Goal: Information Seeking & Learning: Learn about a topic

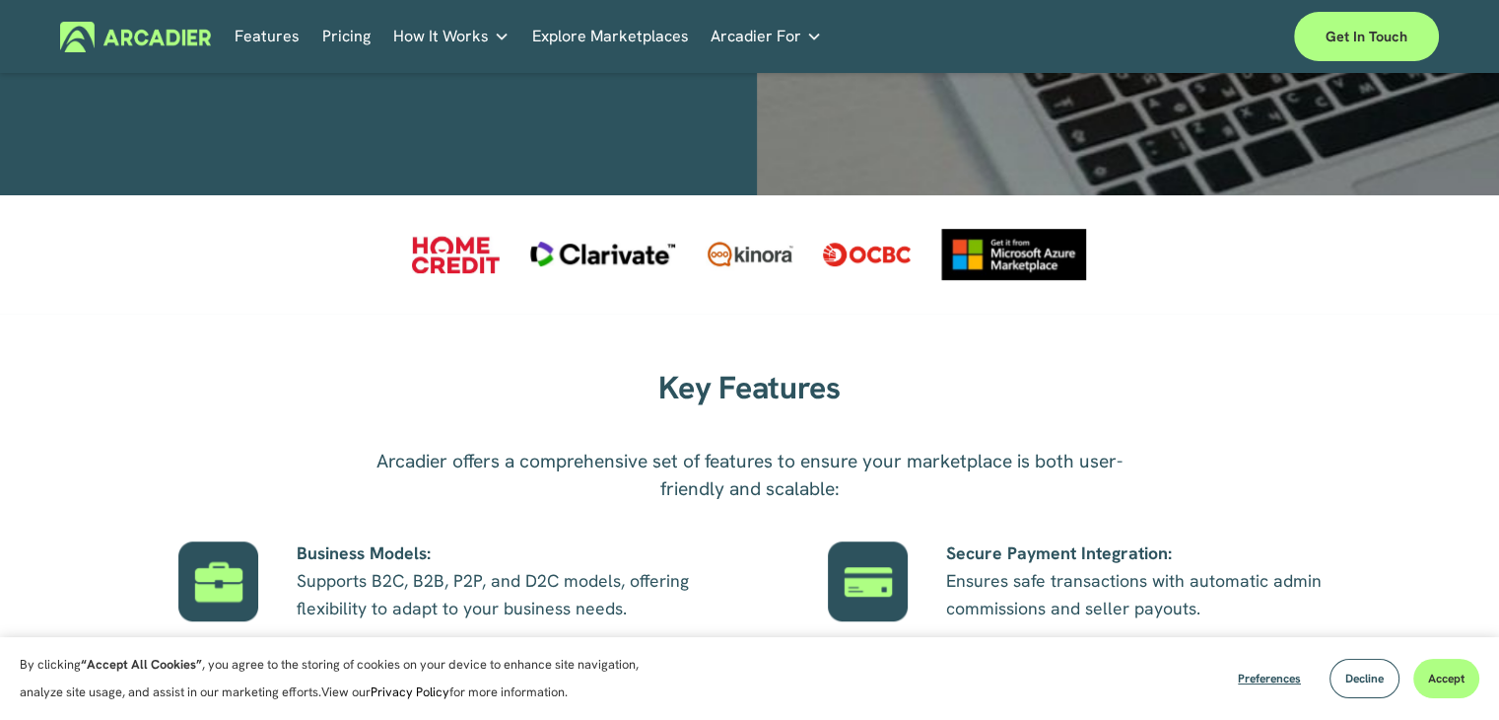
scroll to position [1084, 0]
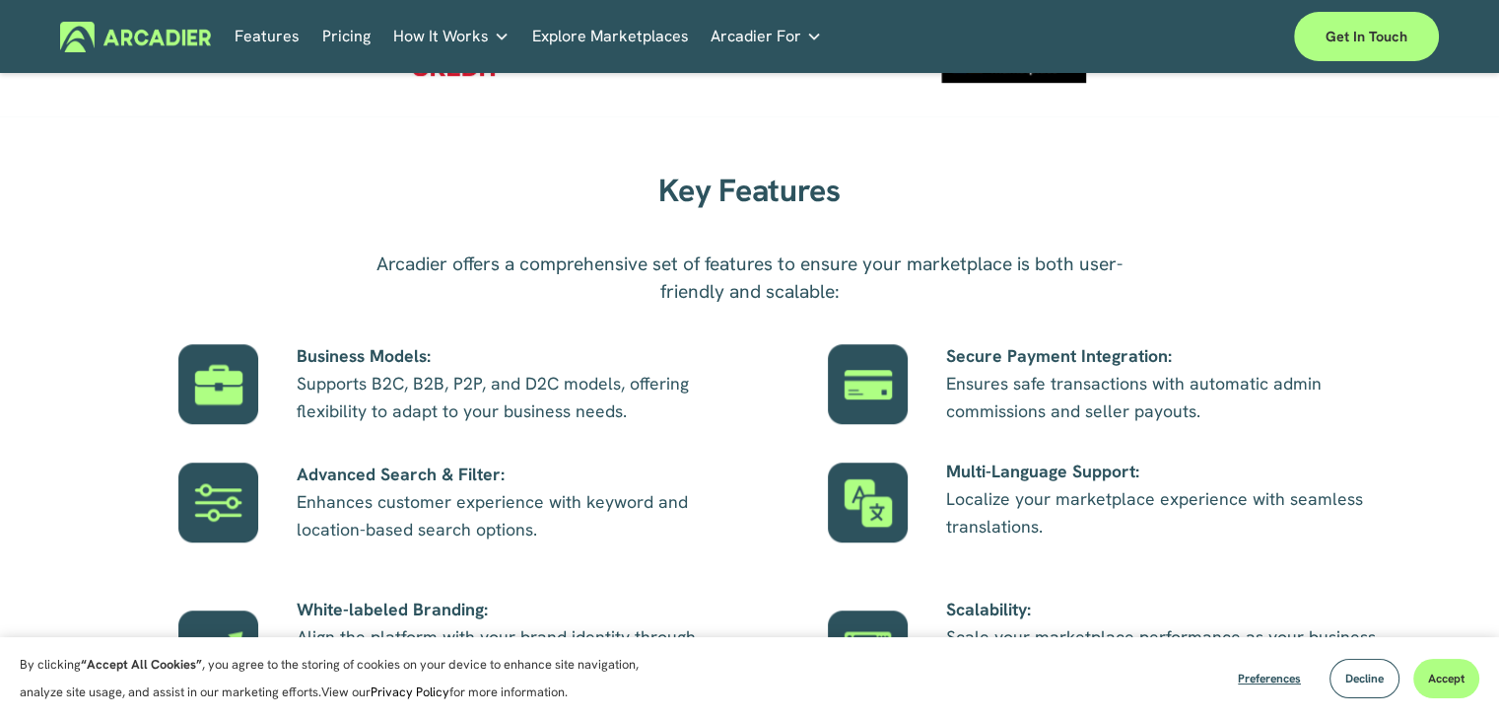
click at [339, 29] on link "Pricing" at bounding box center [346, 37] width 48 height 31
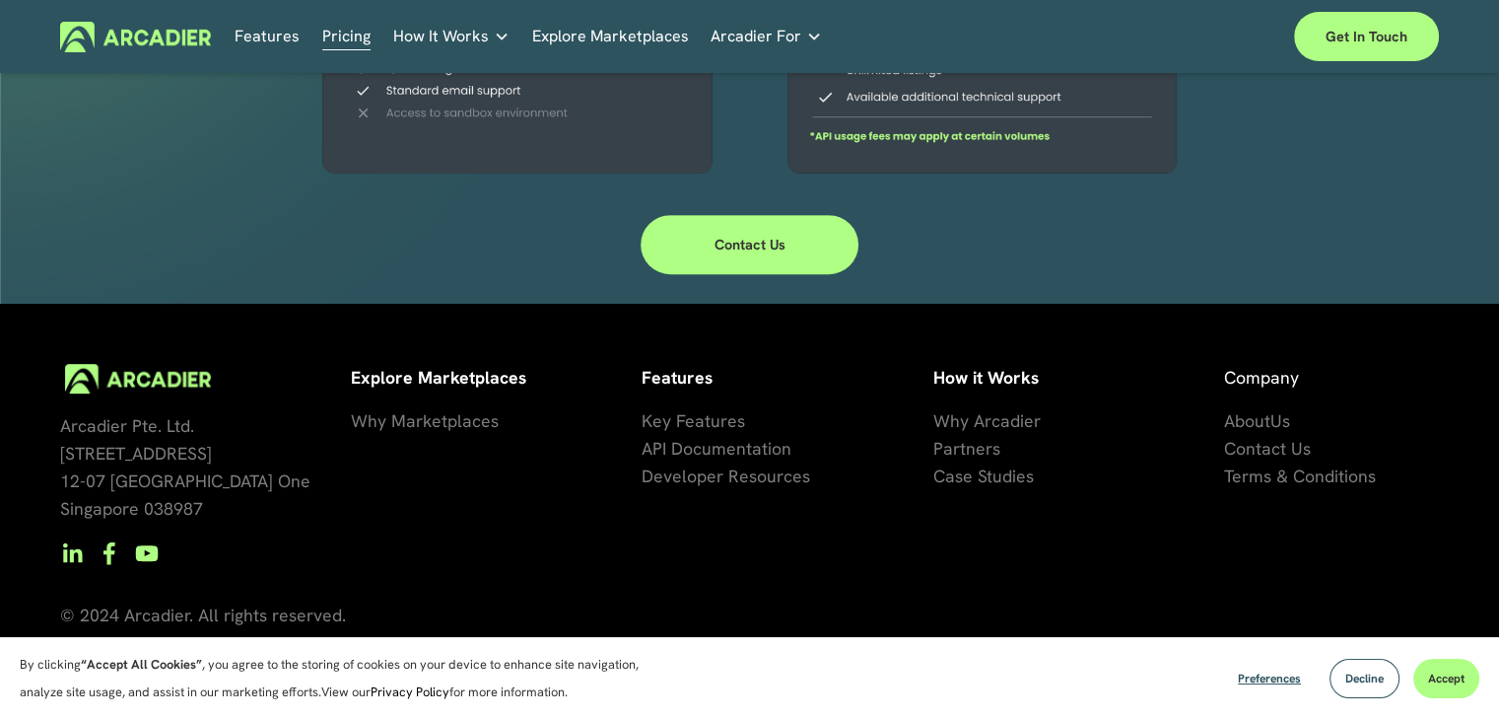
scroll to position [287, 0]
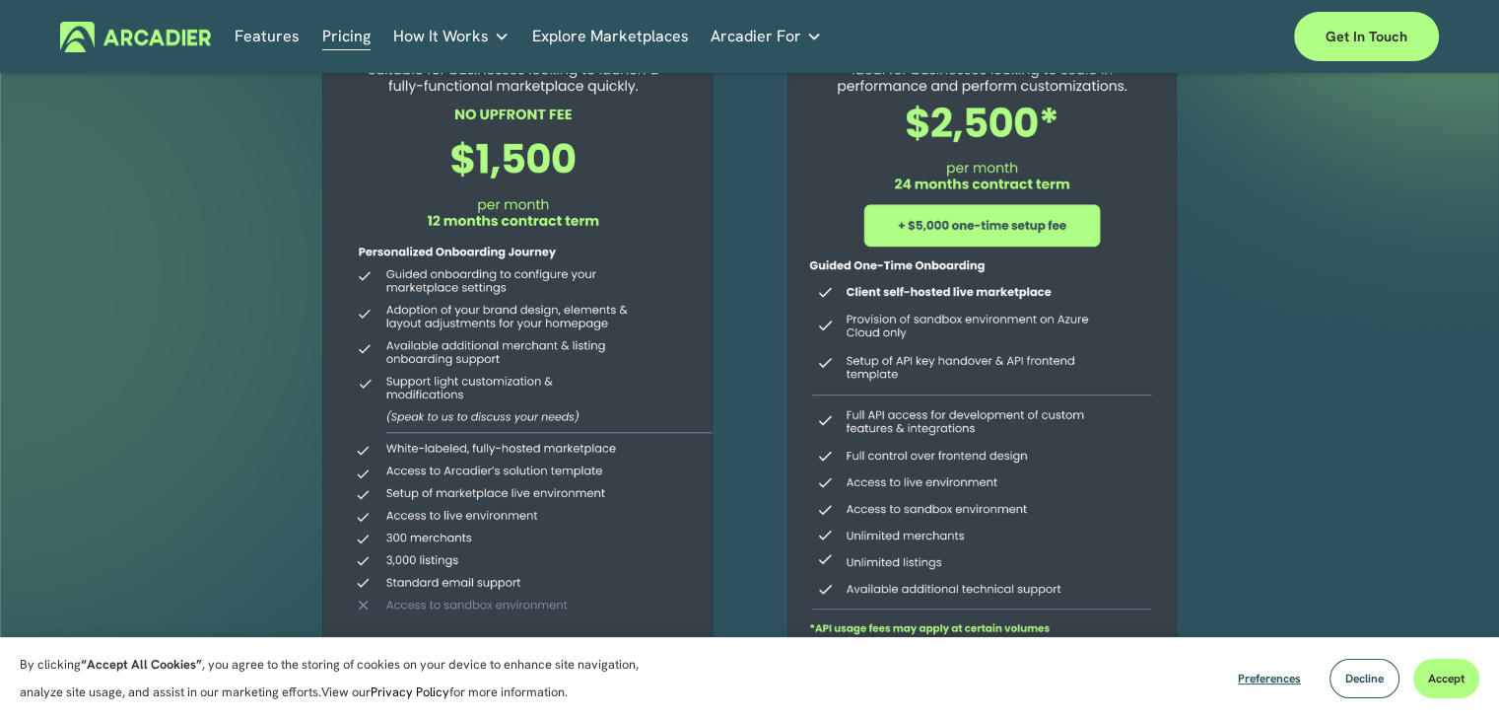
click at [265, 31] on link "Features" at bounding box center [267, 37] width 65 height 31
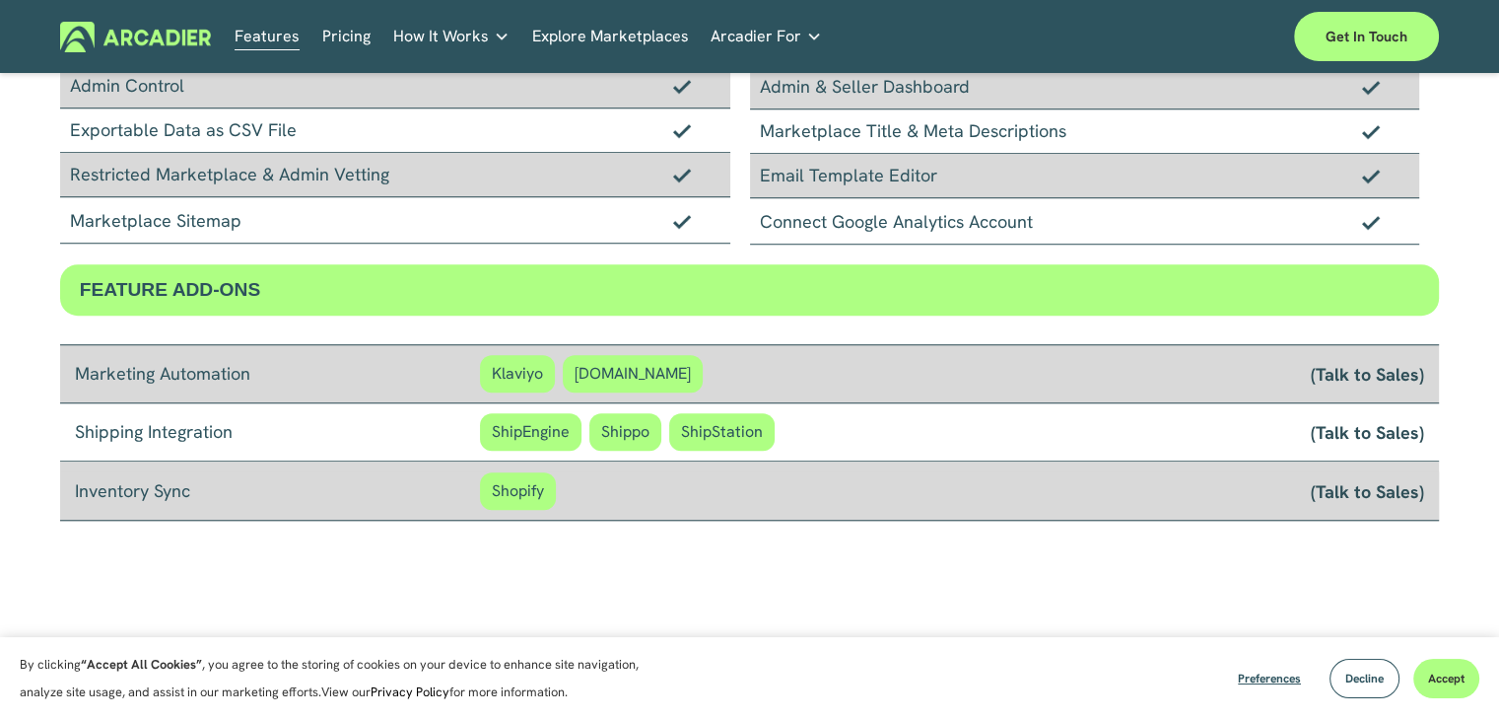
scroll to position [1479, 0]
